Goal: Task Accomplishment & Management: Complete application form

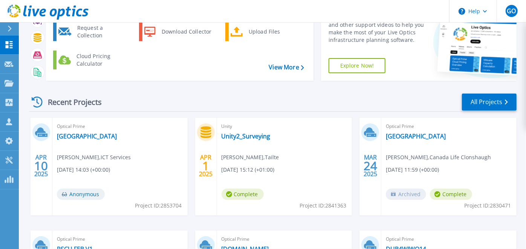
scroll to position [47, 0]
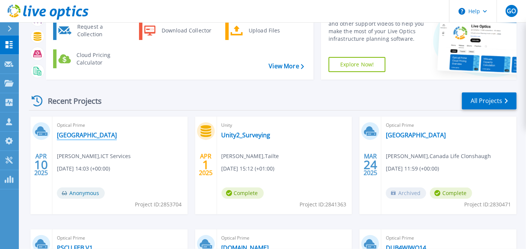
click at [77, 135] on link "[GEOGRAPHIC_DATA]" at bounding box center [87, 135] width 60 height 8
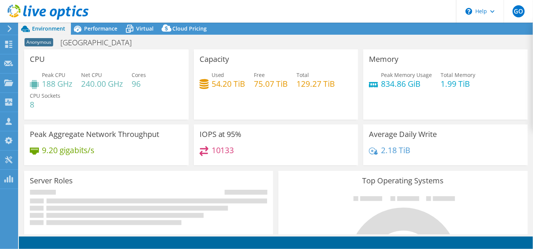
select select "USD"
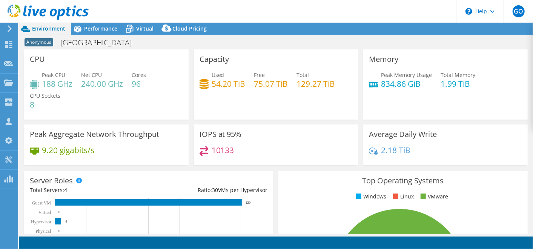
select select "EULondon"
select select "EUR"
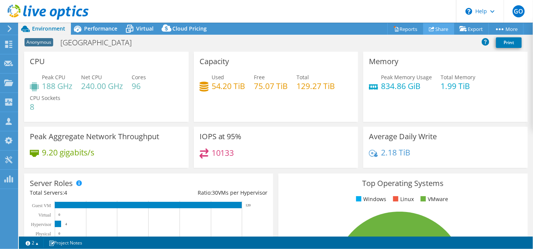
click at [437, 29] on link "Share" at bounding box center [438, 29] width 31 height 12
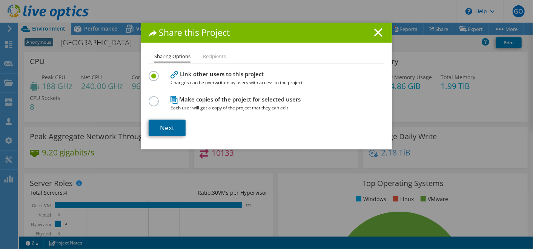
click at [171, 124] on link "Next" at bounding box center [167, 128] width 37 height 17
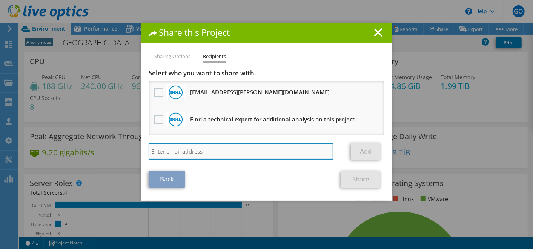
click at [184, 151] on input "search" at bounding box center [241, 151] width 185 height 17
type input "Killian"
drag, startPoint x: 229, startPoint y: 150, endPoint x: 18, endPoint y: 175, distance: 212.7
click at [18, 175] on div "Share this Project Sharing Options Recipients Link other users to this project …" at bounding box center [266, 125] width 533 height 204
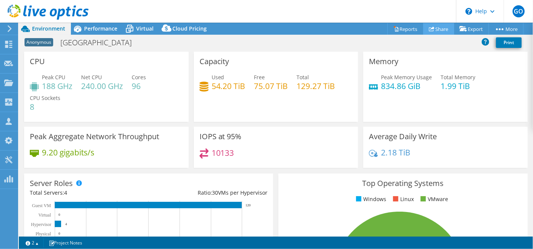
click at [434, 26] on link "Share" at bounding box center [438, 29] width 31 height 12
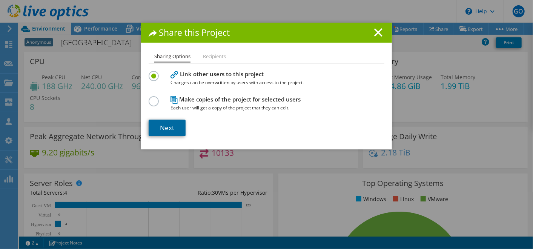
click at [178, 132] on link "Next" at bounding box center [167, 128] width 37 height 17
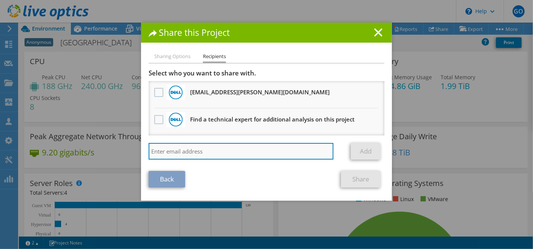
click at [180, 150] on input "search" at bounding box center [241, 151] width 185 height 17
paste input "Killian.Casey@dell.com"
type input "Killian.Casey@dell.com"
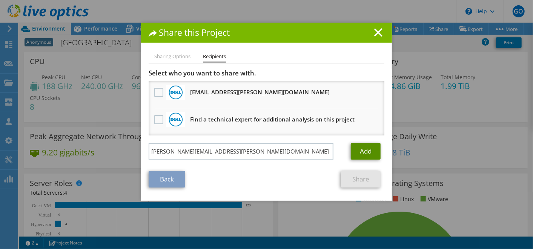
click at [360, 155] on link "Add" at bounding box center [366, 151] width 30 height 17
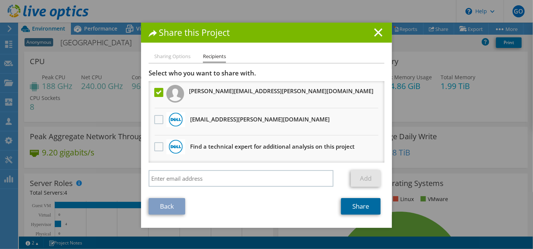
click at [365, 208] on link "Share" at bounding box center [361, 206] width 40 height 17
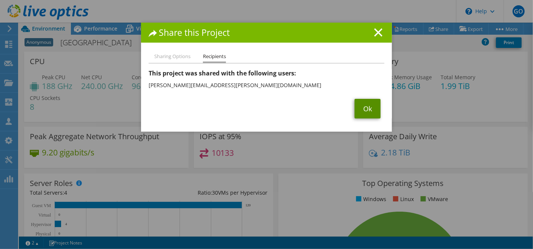
click at [354, 113] on link "Ok" at bounding box center [367, 109] width 26 height 20
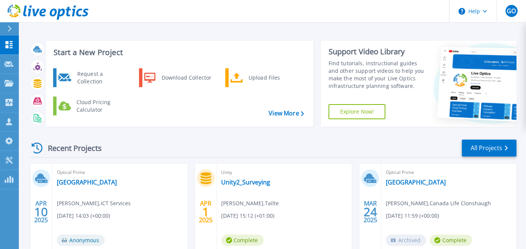
scroll to position [42, 0]
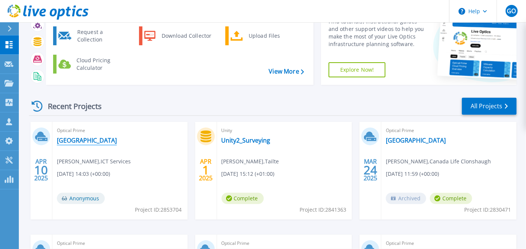
click at [85, 136] on link "[GEOGRAPHIC_DATA]" at bounding box center [87, 140] width 60 height 8
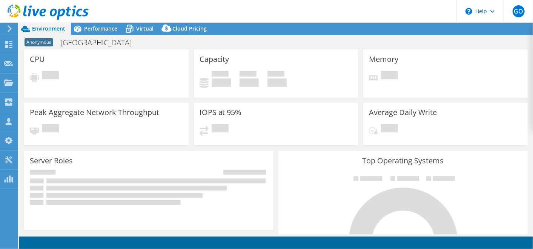
select select "EULondon"
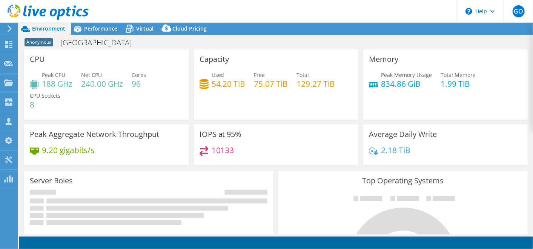
select select "EULondon"
select select "EUR"
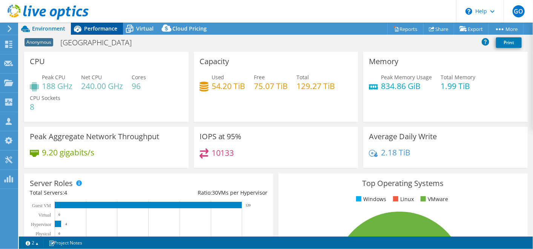
click at [103, 31] on span "Performance" at bounding box center [100, 28] width 33 height 7
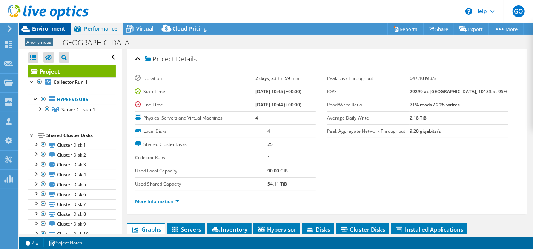
click at [61, 28] on span "Environment" at bounding box center [48, 28] width 33 height 7
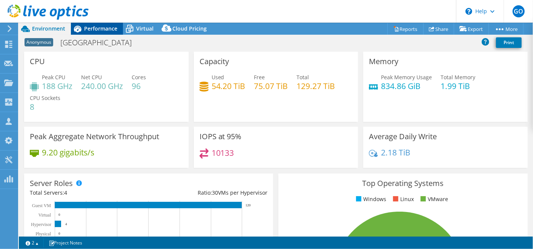
click at [99, 28] on span "Performance" at bounding box center [100, 28] width 33 height 7
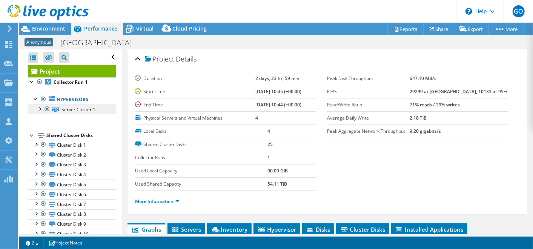
click at [58, 107] on icon at bounding box center [55, 109] width 7 height 5
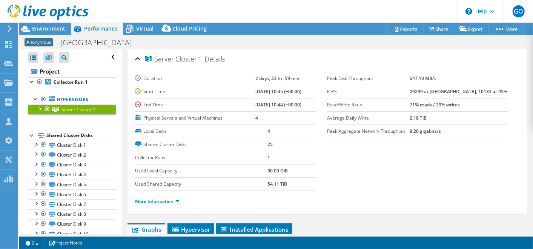
click at [41, 110] on div at bounding box center [40, 108] width 8 height 8
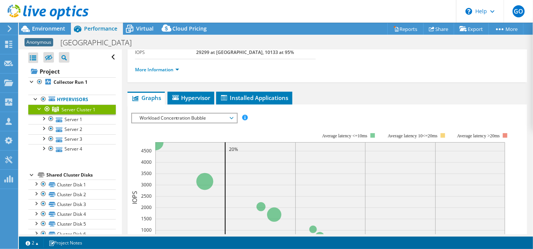
scroll to position [42, 0]
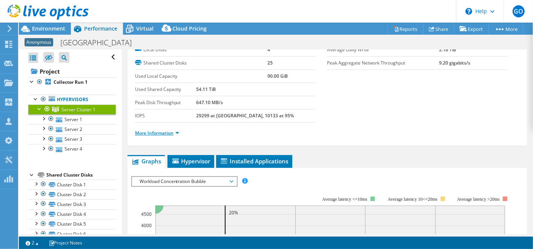
click at [154, 130] on link "More Information" at bounding box center [157, 133] width 44 height 6
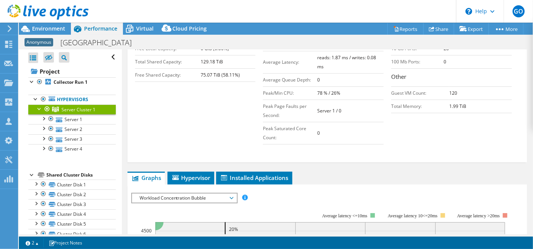
scroll to position [167, 0]
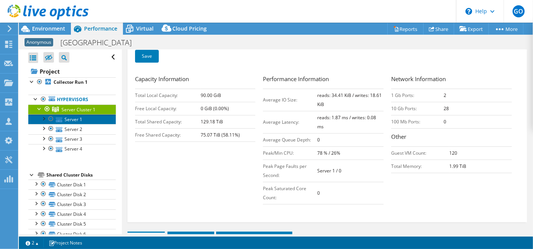
click at [79, 116] on link "Server 1" at bounding box center [71, 119] width 87 height 10
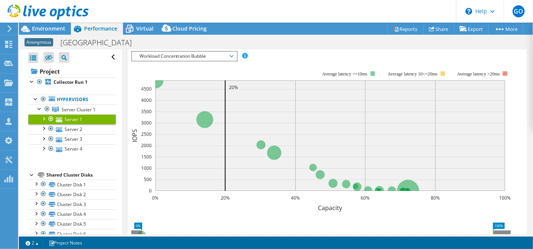
scroll to position [89, 0]
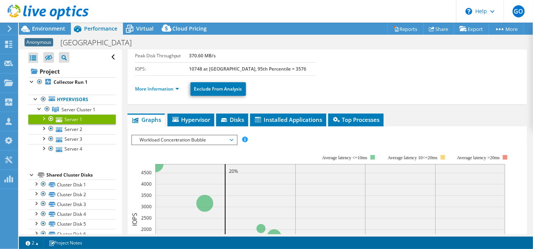
click at [159, 91] on li "More Information" at bounding box center [159, 89] width 49 height 8
click at [169, 86] on link "More Information" at bounding box center [157, 89] width 44 height 6
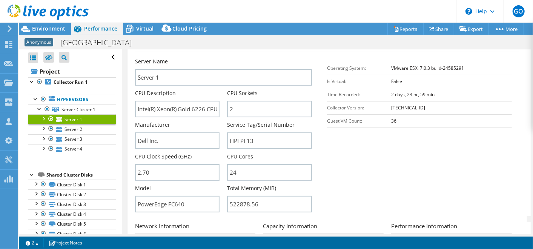
scroll to position [172, 0]
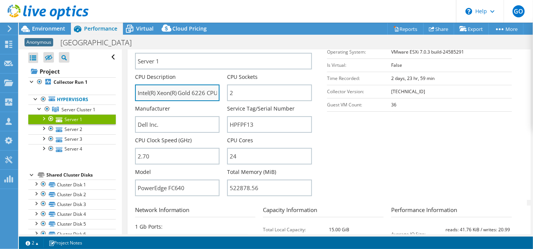
click at [208, 92] on input "Intel(R) Xeon(R) Gold 6226 CPU @ 2.70GHz 2.70 GHz" at bounding box center [177, 92] width 85 height 17
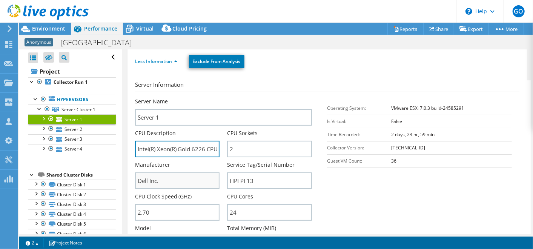
scroll to position [167, 0]
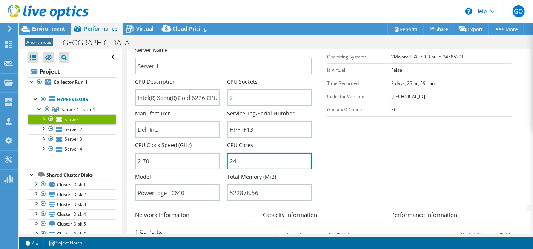
drag, startPoint x: 243, startPoint y: 158, endPoint x: 224, endPoint y: 156, distance: 19.3
click at [224, 46] on div "Server Name Server 1 CPU Description Intel(R) Xeon(R) Gold 6226 CPU @ 2.70GHz 2…" at bounding box center [227, 46] width 185 height 0
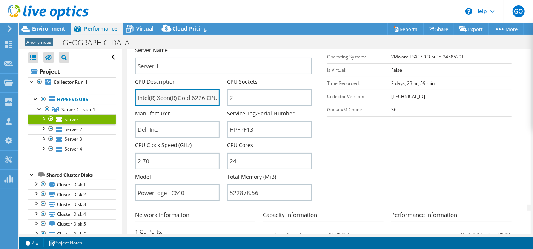
click at [192, 101] on input "Intel(R) Xeon(R) Gold 6226 CPU @ 2.70GHz 2.70 GHz" at bounding box center [177, 97] width 85 height 17
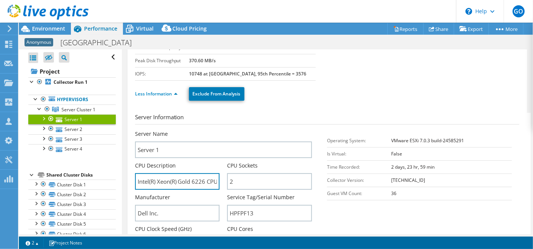
scroll to position [0, 0]
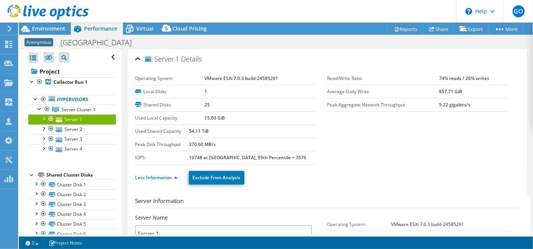
drag, startPoint x: 330, startPoint y: 140, endPoint x: 324, endPoint y: 140, distance: 6.0
click at [330, 140] on section "Operating System VMware ESXi 7.0.3 build-24585291 Local Disks 1 Shared Disks 25…" at bounding box center [327, 118] width 384 height 92
click at [65, 126] on link "Server 2" at bounding box center [71, 129] width 87 height 10
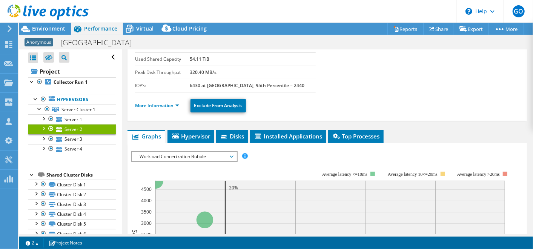
scroll to position [42, 0]
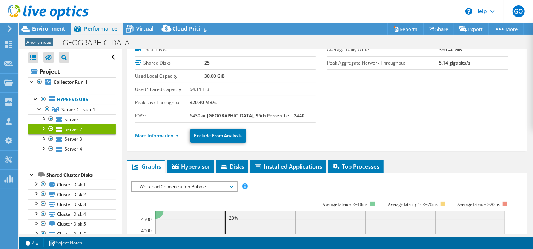
click at [166, 138] on li "More Information" at bounding box center [159, 136] width 49 height 8
click at [168, 130] on ul "More Information Exclude From Analysis" at bounding box center [327, 134] width 384 height 15
click at [169, 133] on link "More Information" at bounding box center [157, 135] width 44 height 6
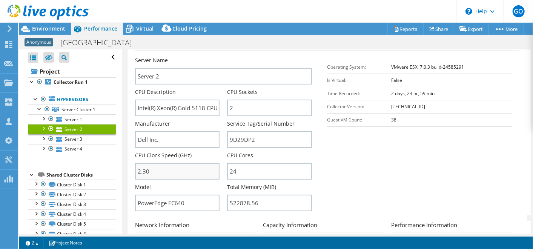
scroll to position [167, 0]
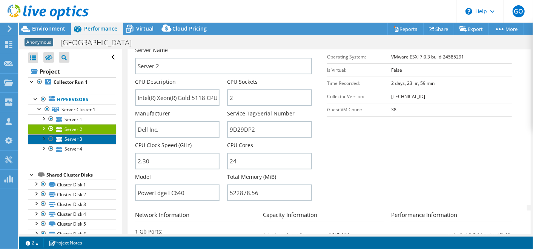
click at [91, 139] on link "Server 3" at bounding box center [71, 139] width 87 height 10
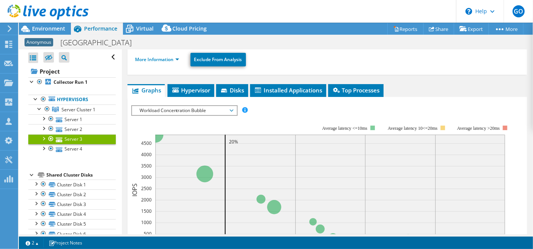
scroll to position [84, 0]
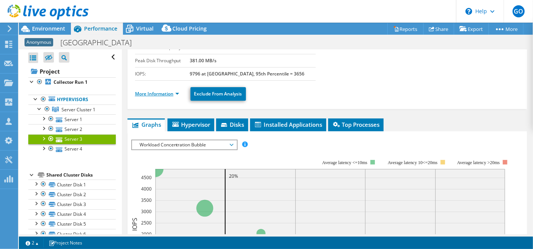
click at [175, 90] on link "More Information" at bounding box center [157, 93] width 44 height 6
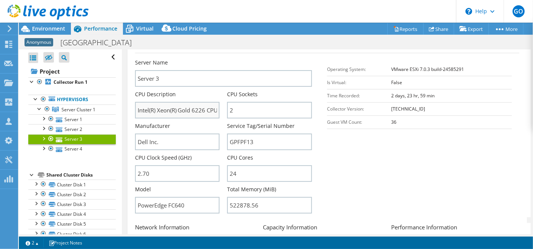
scroll to position [167, 0]
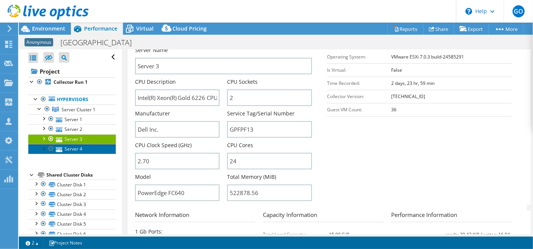
click at [72, 149] on link "Server 4" at bounding box center [71, 149] width 87 height 10
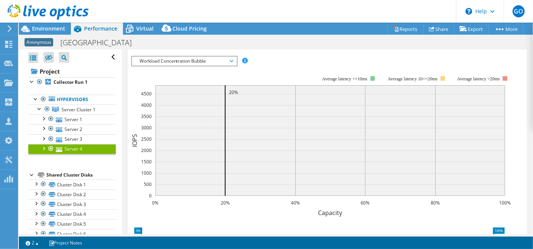
scroll to position [144, 0]
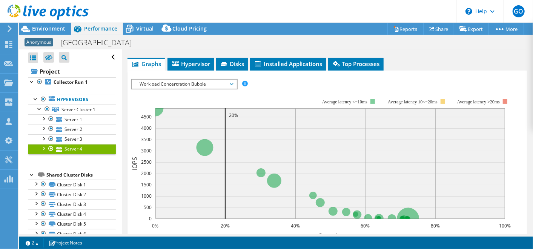
click at [42, 145] on div at bounding box center [44, 148] width 8 height 8
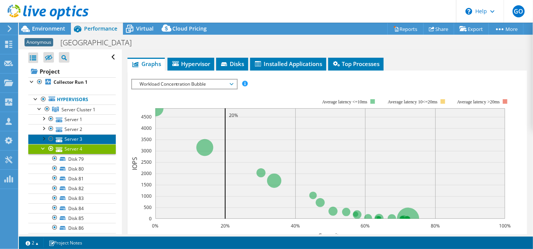
click at [76, 141] on link "Server 3" at bounding box center [71, 139] width 87 height 10
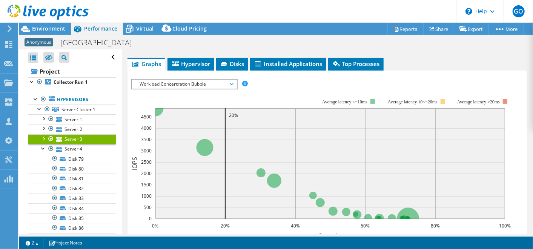
click at [4, 29] on div at bounding box center [8, 28] width 8 height 7
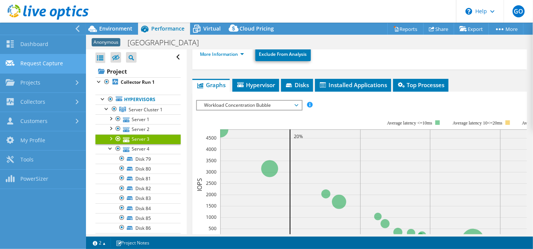
click at [76, 64] on link "Request Capture" at bounding box center [43, 63] width 86 height 19
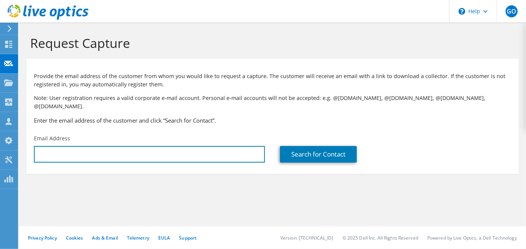
click at [212, 146] on input "text" at bounding box center [149, 154] width 231 height 17
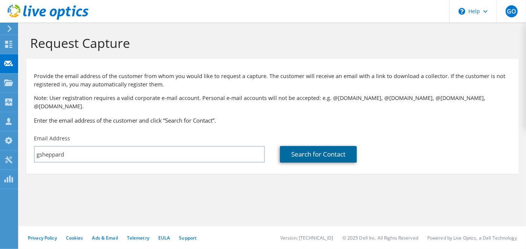
click at [293, 147] on link "Search for Contact" at bounding box center [318, 154] width 77 height 17
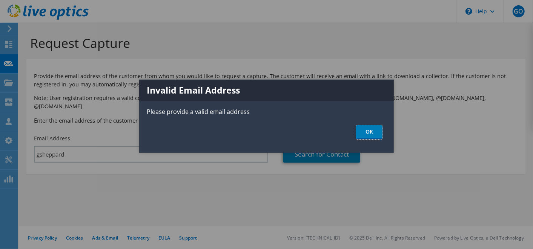
click at [361, 130] on link "OK" at bounding box center [369, 132] width 26 height 14
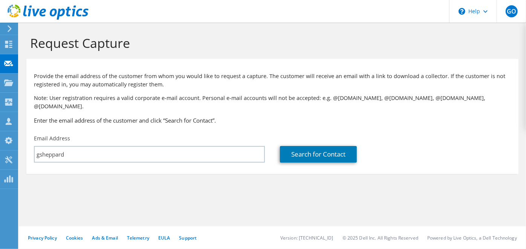
click at [107, 144] on div "Request Capture Provide the email address of the customer from whom you would l…" at bounding box center [273, 136] width 508 height 226
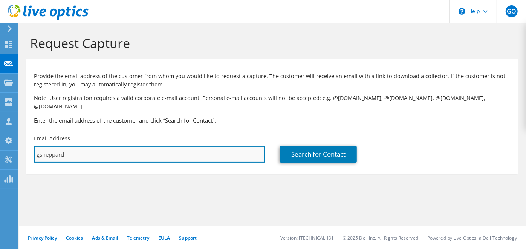
click at [107, 146] on input "gsheppard" at bounding box center [149, 154] width 231 height 17
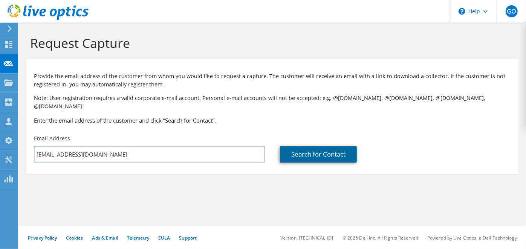
click at [286, 147] on link "Search for Contact" at bounding box center [318, 154] width 77 height 17
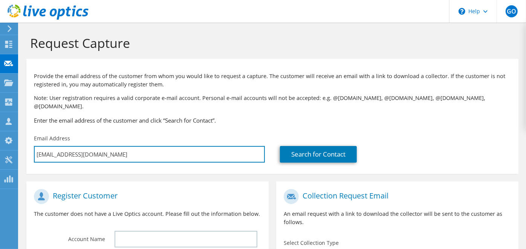
drag, startPoint x: 55, startPoint y: 136, endPoint x: -2, endPoint y: 94, distance: 71.0
click at [0, 94] on html "GO Channel Partner [PERSON_NAME] [PERSON_NAME][EMAIL_ADDRESS][PERSON_NAME][DOMA…" at bounding box center [263, 124] width 526 height 249
paste input "GSheppard@CabotFinancial"
type input "[EMAIL_ADDRESS][DOMAIN_NAME]"
type input "Select"
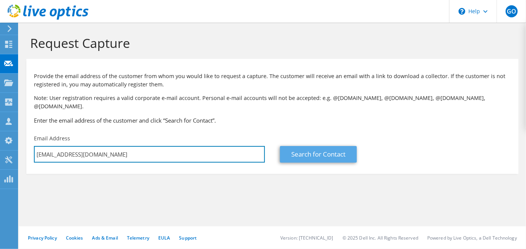
type input "[EMAIL_ADDRESS][DOMAIN_NAME]"
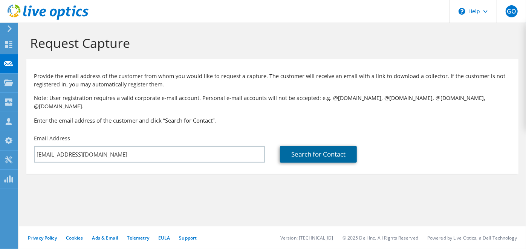
click at [330, 146] on link "Search for Contact" at bounding box center [318, 154] width 77 height 17
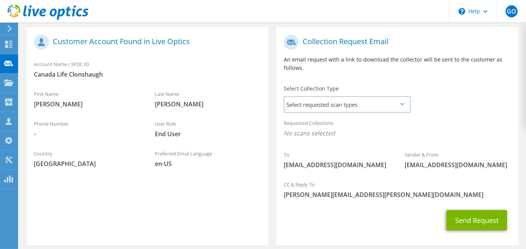
scroll to position [167, 0]
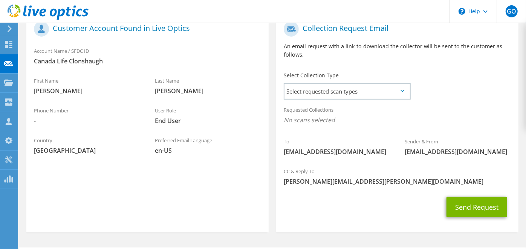
click at [411, 81] on div "Select Collection Type Select requested scan types Server Virtualization Optica…" at bounding box center [346, 85] width 141 height 34
click at [403, 84] on span "Select requested scan types" at bounding box center [347, 91] width 125 height 15
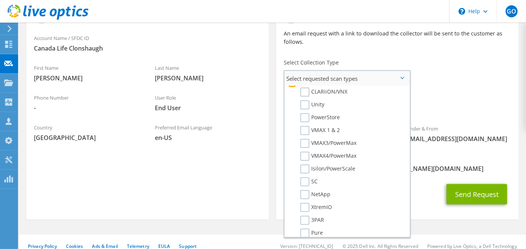
scroll to position [177, 0]
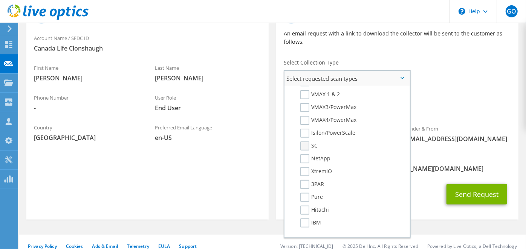
click at [305, 141] on label "SC" at bounding box center [309, 145] width 17 height 9
click at [0, 0] on input "SC" at bounding box center [0, 0] width 0 height 0
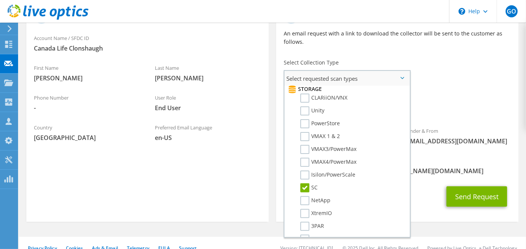
scroll to position [94, 0]
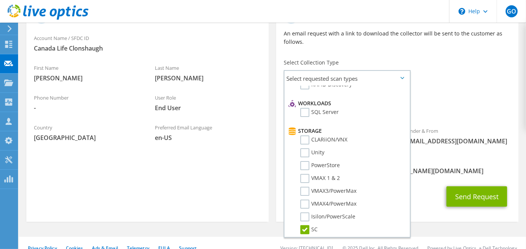
click at [412, 55] on div "Select Collection Type Select requested scan types Server Virtualization Optica…" at bounding box center [346, 72] width 141 height 34
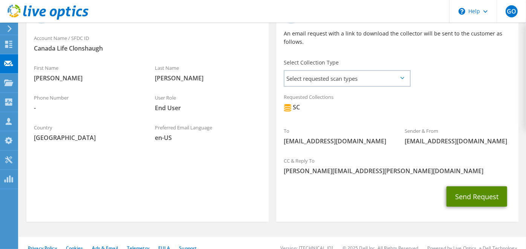
click at [480, 195] on button "Send Request" at bounding box center [477, 196] width 61 height 20
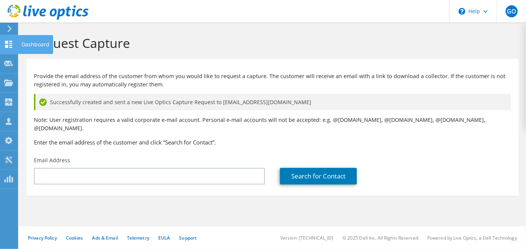
click at [10, 43] on use at bounding box center [8, 44] width 7 height 7
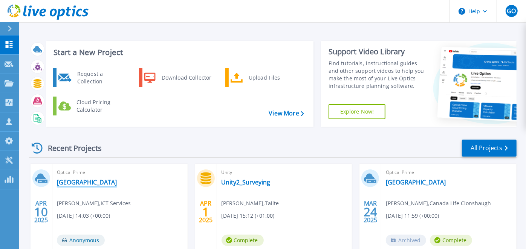
click at [74, 184] on link "[GEOGRAPHIC_DATA]" at bounding box center [87, 182] width 60 height 8
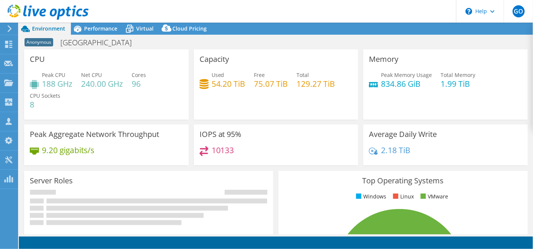
select select "EULondon"
select select "EUR"
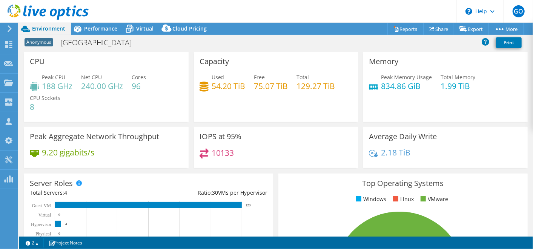
click at [77, 25] on div at bounding box center [44, 12] width 89 height 25
click at [83, 28] on icon at bounding box center [77, 28] width 13 height 13
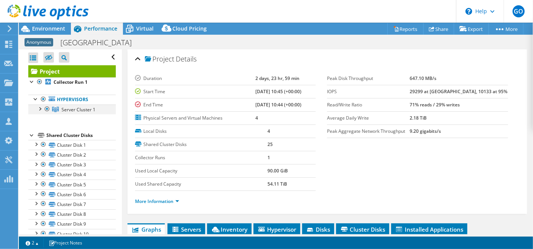
click at [40, 110] on div at bounding box center [40, 108] width 8 height 8
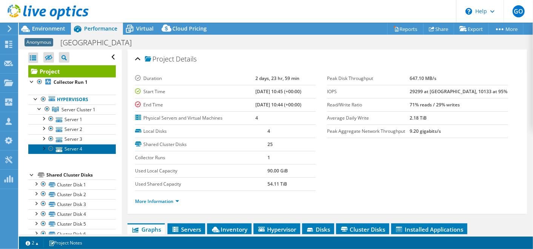
click at [76, 145] on link "Server 4" at bounding box center [71, 149] width 87 height 10
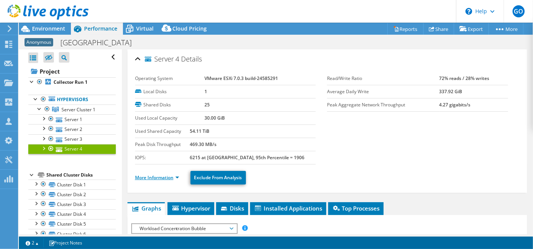
click at [168, 177] on link "More Information" at bounding box center [157, 177] width 44 height 6
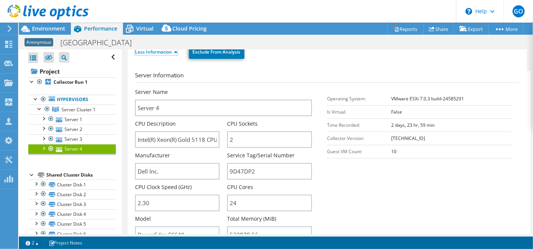
scroll to position [167, 0]
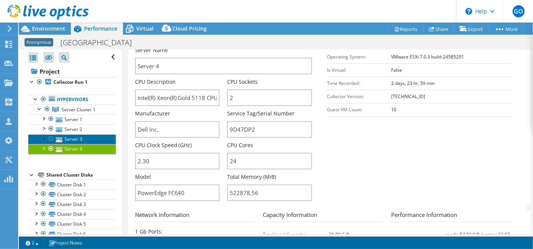
click at [80, 139] on link "Server 3" at bounding box center [71, 139] width 87 height 10
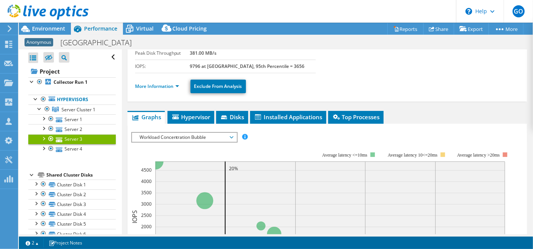
scroll to position [34, 0]
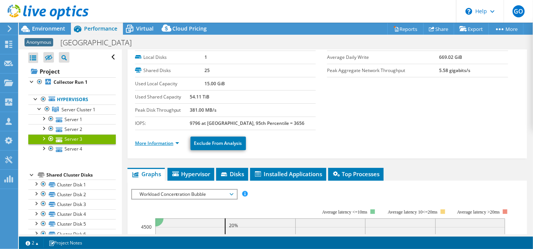
click at [173, 143] on link "More Information" at bounding box center [157, 143] width 44 height 6
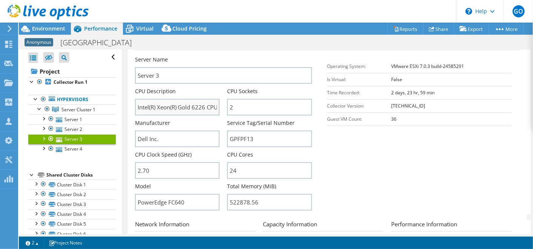
scroll to position [202, 0]
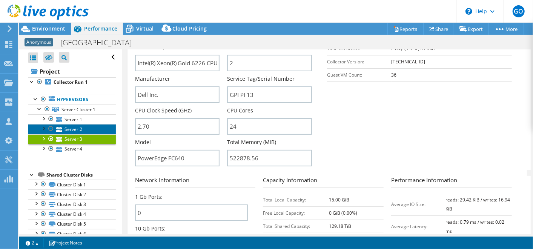
click at [73, 128] on link "Server 2" at bounding box center [71, 129] width 87 height 10
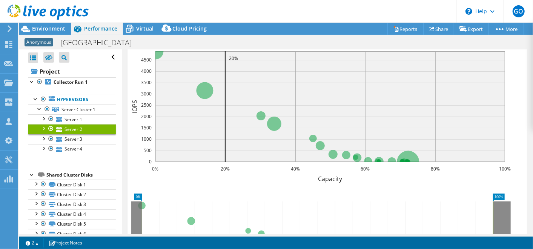
scroll to position [34, 0]
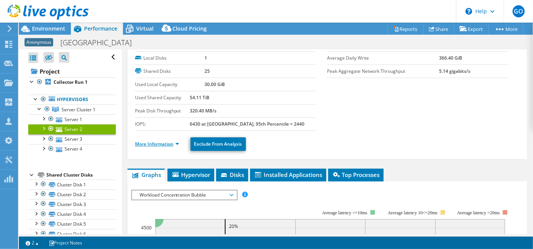
click at [175, 145] on link "More Information" at bounding box center [157, 144] width 44 height 6
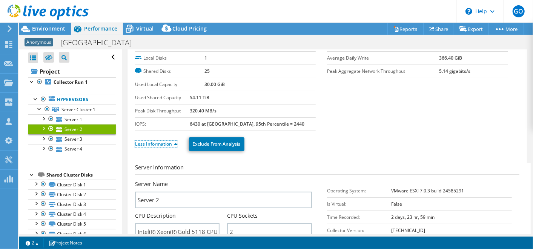
scroll to position [117, 0]
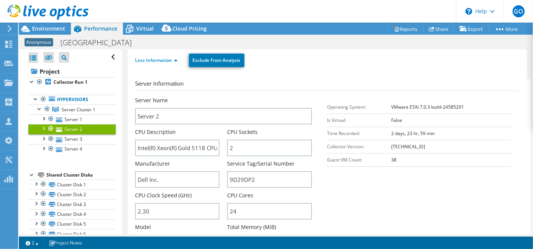
click at [420, 71] on div "Less Information Exclude From Analysis" at bounding box center [327, 60] width 384 height 26
click at [292, 71] on div "Less Information Exclude From Analysis" at bounding box center [327, 60] width 384 height 26
click at [9, 30] on icon at bounding box center [10, 28] width 6 height 7
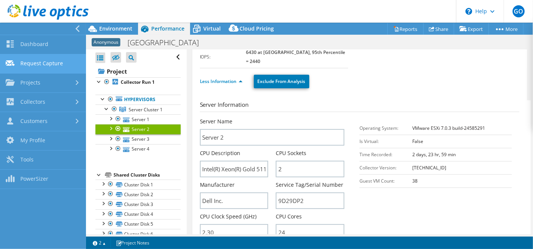
click at [40, 60] on link "Request Capture" at bounding box center [43, 63] width 86 height 19
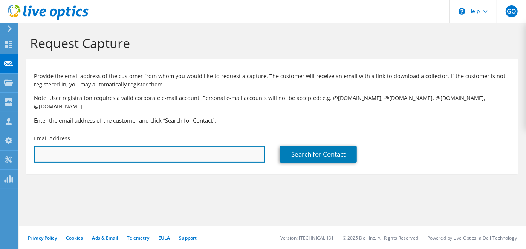
click at [235, 150] on input "text" at bounding box center [149, 154] width 231 height 17
paste input "[EMAIL_ADDRESS][DOMAIN_NAME]"
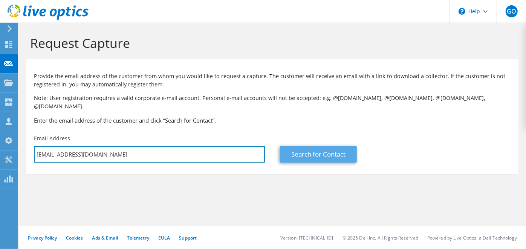
type input "[EMAIL_ADDRESS][DOMAIN_NAME]"
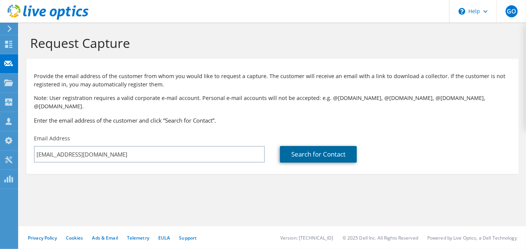
click at [332, 146] on link "Search for Contact" at bounding box center [318, 154] width 77 height 17
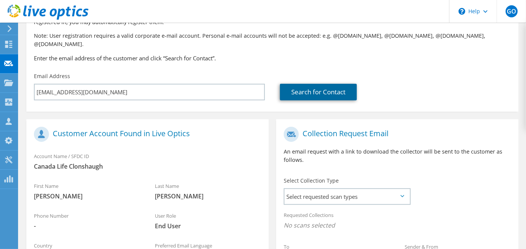
scroll to position [126, 0]
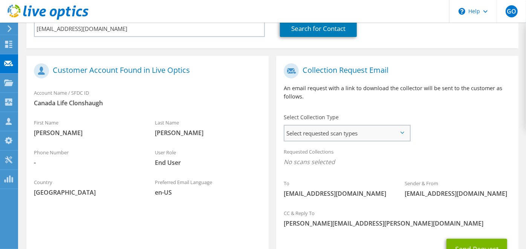
click at [371, 126] on span "Select requested scan types" at bounding box center [347, 133] width 125 height 15
